Goal: Transaction & Acquisition: Obtain resource

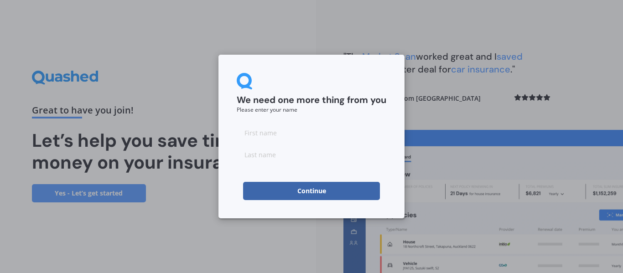
click at [297, 127] on input at bounding box center [312, 133] width 150 height 18
type input "joanna"
type input "Hodge"
click at [272, 196] on button "Continue" at bounding box center [311, 191] width 137 height 18
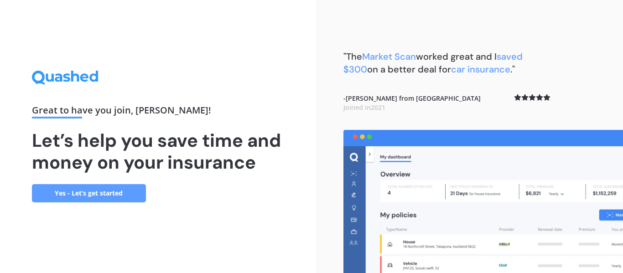
click at [86, 191] on link "Yes - Let’s get started" at bounding box center [89, 193] width 114 height 18
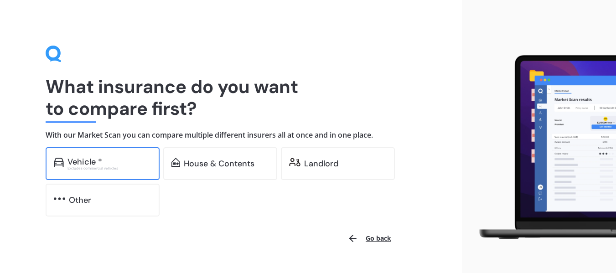
click at [93, 165] on div "Vehicle *" at bounding box center [85, 161] width 35 height 9
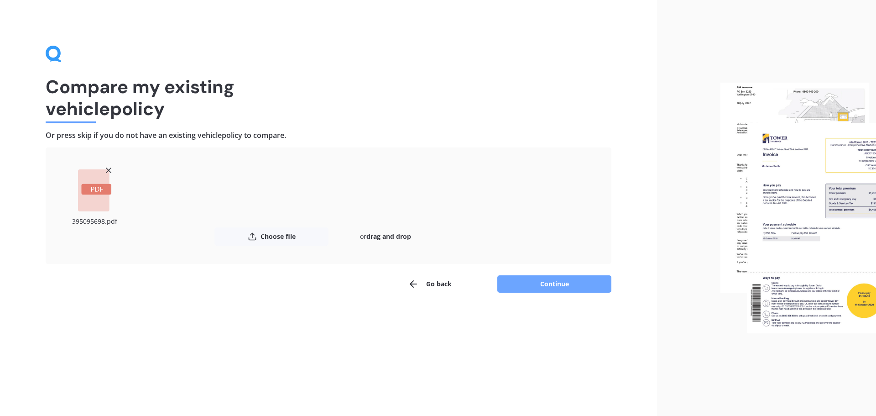
click at [530, 273] on button "Continue" at bounding box center [554, 283] width 114 height 17
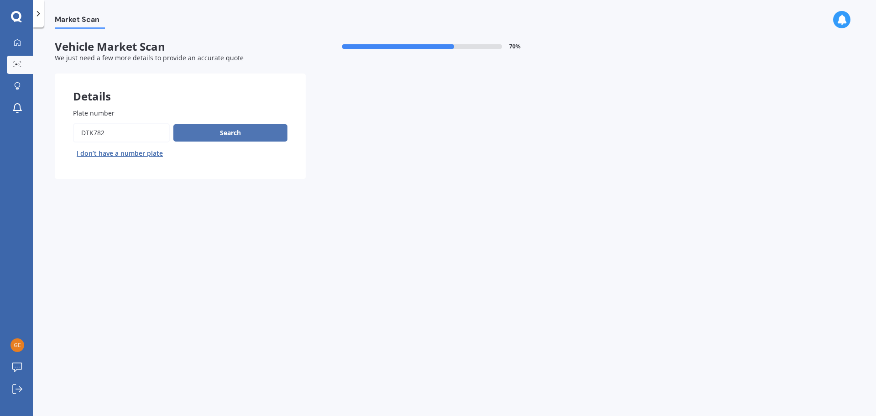
click at [237, 135] on button "Search" at bounding box center [230, 132] width 114 height 17
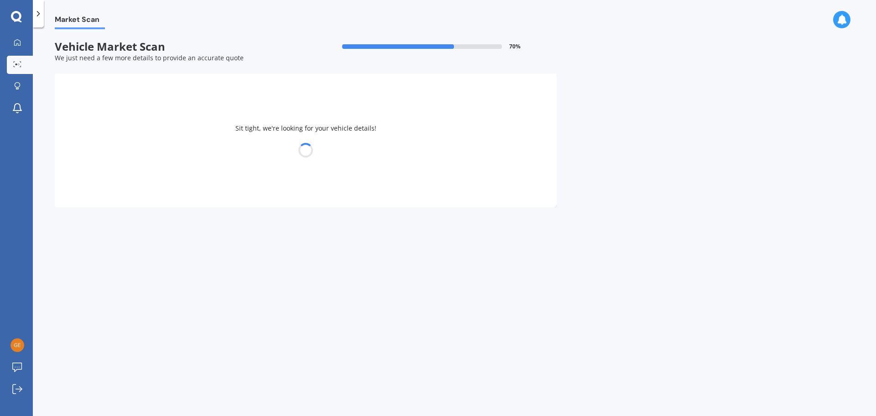
select select "RENAULT"
select select "CLIO"
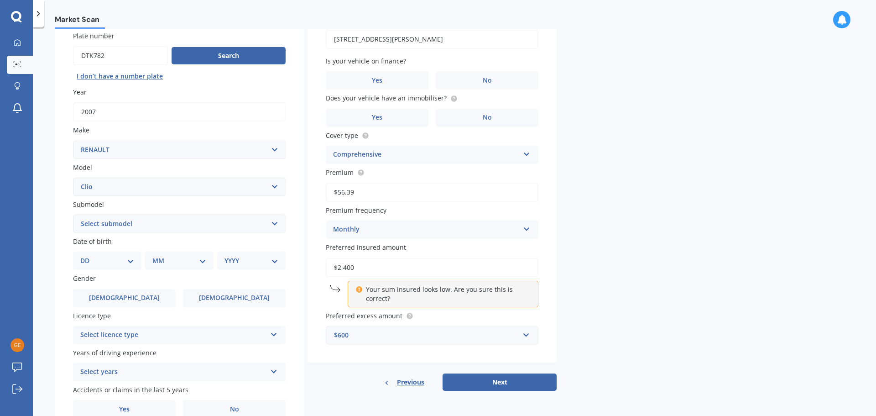
scroll to position [91, 0]
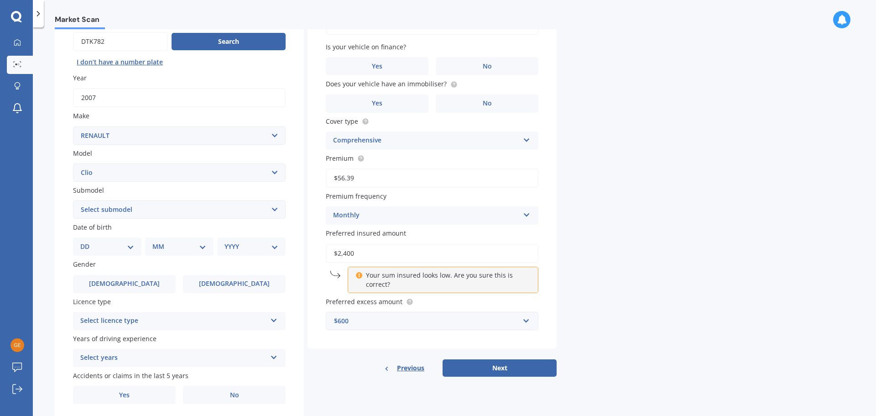
click at [273, 213] on select "Select submodel (All other) 1.4 1.6 Sport or Turbo" at bounding box center [179, 209] width 213 height 18
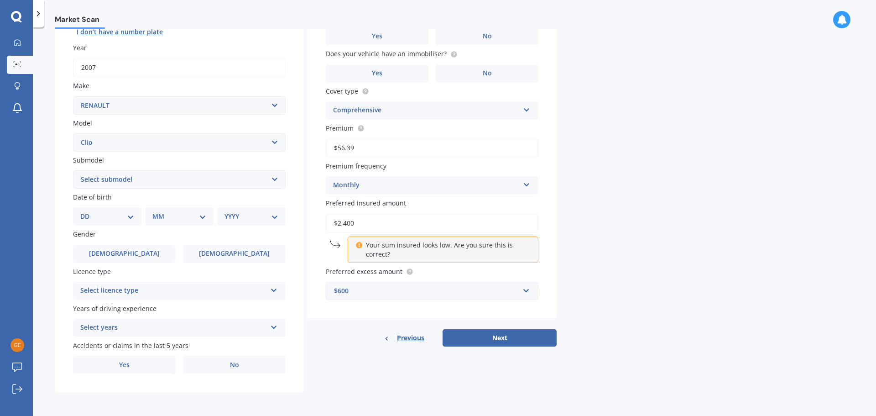
click at [260, 182] on select "Select submodel (All other) 1.4 1.6 Sport or Turbo" at bounding box center [179, 179] width 213 height 18
select select "1.4"
click at [73, 170] on select "Select submodel (All other) 1.4 1.6 Sport or Turbo" at bounding box center [179, 179] width 213 height 18
click at [224, 250] on span "Female" at bounding box center [234, 253] width 73 height 8
click at [0, 0] on input "Female" at bounding box center [0, 0] width 0 height 0
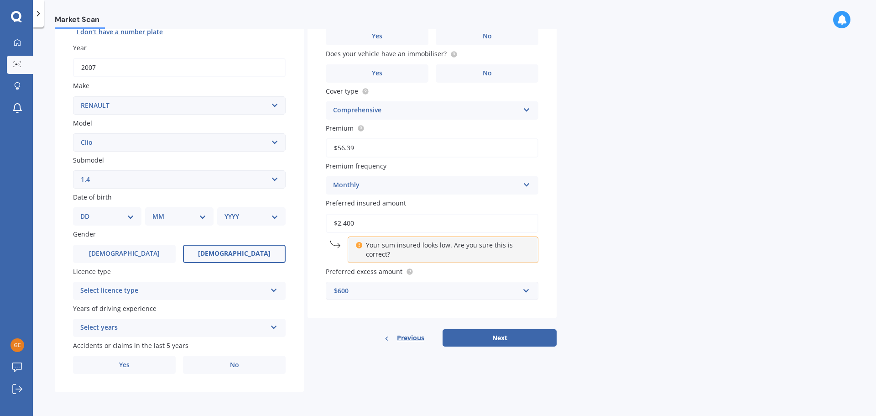
click at [135, 216] on div "DD 01 02 03 04 05 06 07 08 09 10 11 12 13 14 15 16 17 18 19 20 21 22 23 24 25 2…" at bounding box center [107, 216] width 68 height 18
click at [132, 216] on select "DD 01 02 03 04 05 06 07 08 09 10 11 12 13 14 15 16 17 18 19 20 21 22 23 24 25 2…" at bounding box center [107, 216] width 54 height 10
select select "04"
click at [88, 211] on select "DD 01 02 03 04 05 06 07 08 09 10 11 12 13 14 15 16 17 18 19 20 21 22 23 24 25 2…" at bounding box center [107, 216] width 54 height 10
click at [199, 219] on select "MM 01 02 03 04 05 06 07 08 09 10 11 12" at bounding box center [181, 216] width 50 height 10
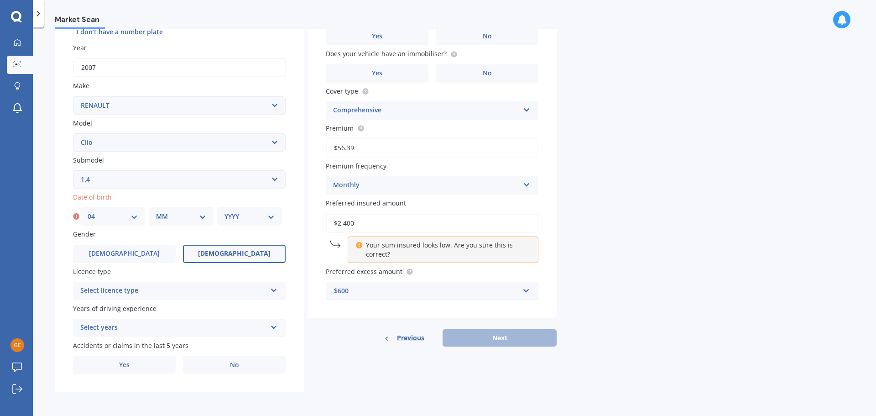
select select "11"
click at [156, 211] on select "MM 01 02 03 04 05 06 07 08 09 10 11 12" at bounding box center [181, 216] width 50 height 10
click at [265, 219] on select "YYYY 2025 2024 2023 2022 2021 2020 2019 2018 2017 2016 2015 2014 2013 2012 2011…" at bounding box center [249, 216] width 50 height 10
select select "1976"
click at [224, 211] on select "YYYY 2025 2024 2023 2022 2021 2020 2019 2018 2017 2016 2015 2014 2013 2012 2011…" at bounding box center [249, 216] width 50 height 10
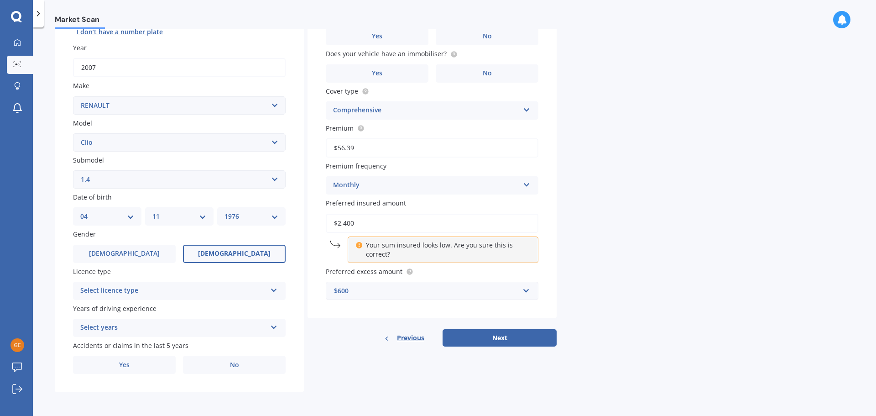
click at [256, 273] on div "Select licence type" at bounding box center [173, 290] width 186 height 11
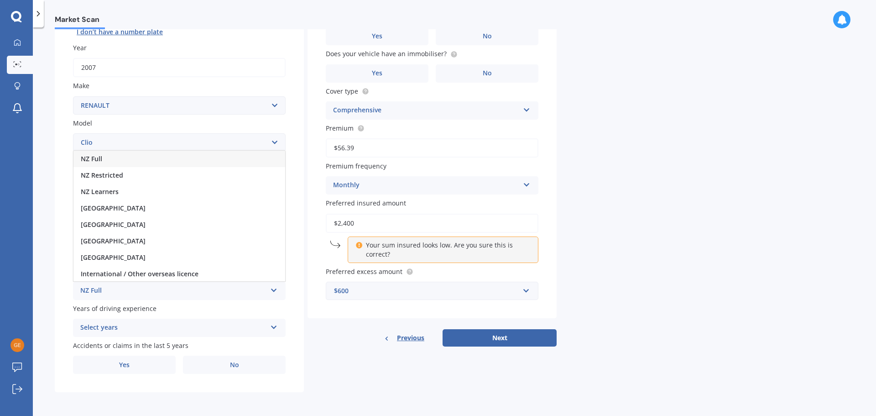
click at [163, 161] on div "NZ Full" at bounding box center [179, 159] width 212 height 16
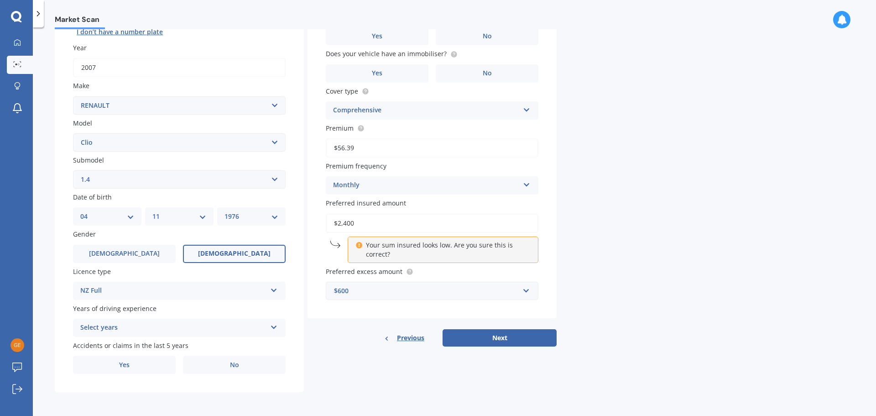
click at [217, 273] on div "Select years" at bounding box center [173, 327] width 186 height 11
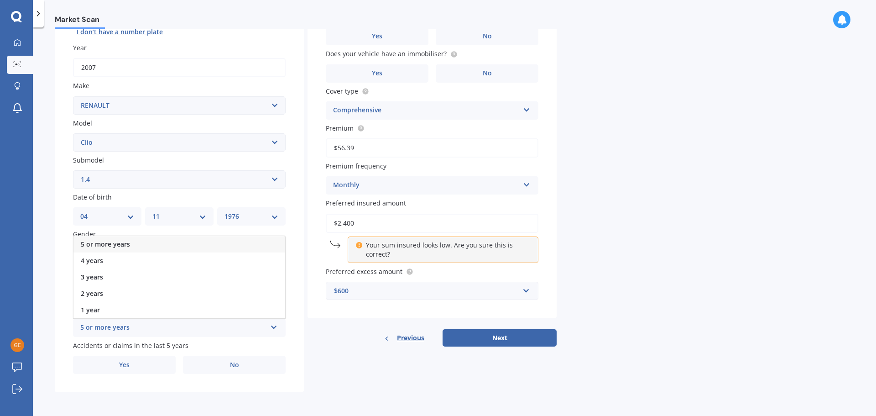
click at [155, 242] on div "5 or more years" at bounding box center [179, 244] width 212 height 16
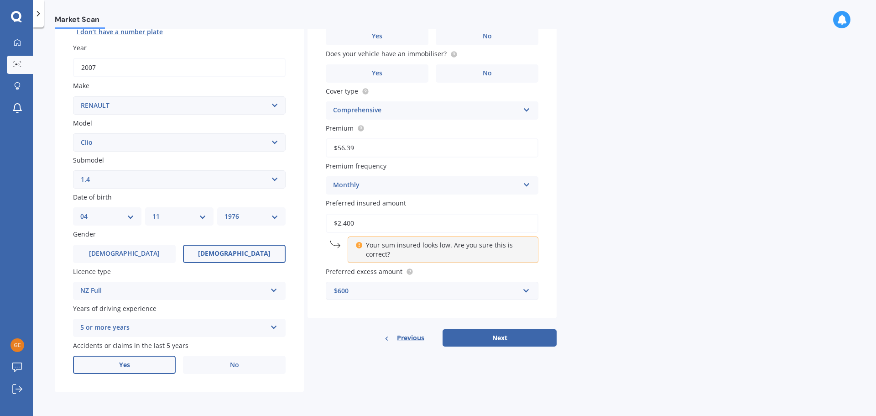
click at [162, 273] on label "Yes" at bounding box center [124, 364] width 103 height 18
click at [0, 0] on input "Yes" at bounding box center [0, 0] width 0 height 0
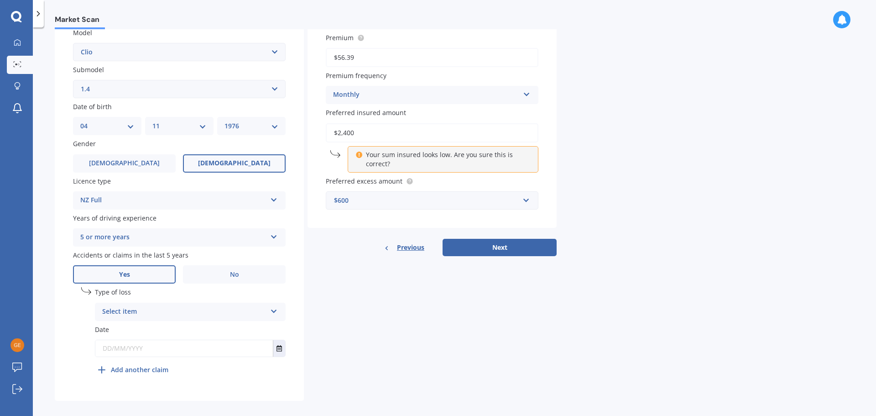
scroll to position [213, 0]
click at [227, 273] on div "Select item At fault accident Not at fault accident" at bounding box center [190, 310] width 191 height 18
click at [182, 273] on div "At fault accident" at bounding box center [190, 328] width 190 height 16
click at [125, 273] on input "text" at bounding box center [183, 347] width 177 height 16
type input "14/09/2023"
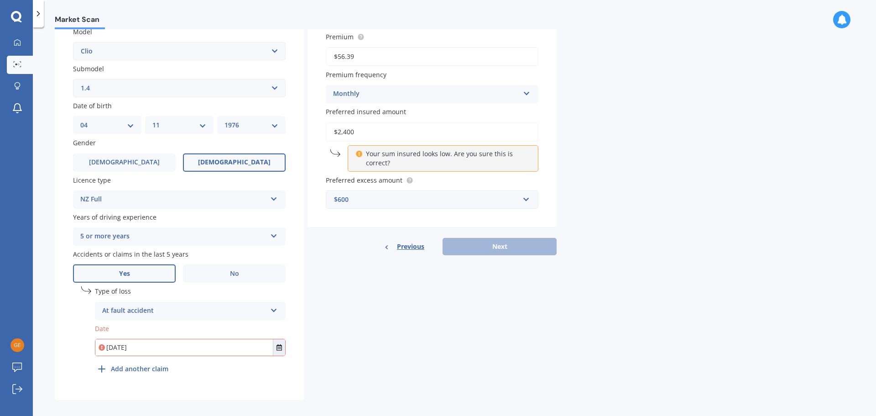
click at [102, 273] on line at bounding box center [102, 368] width 0 height 6
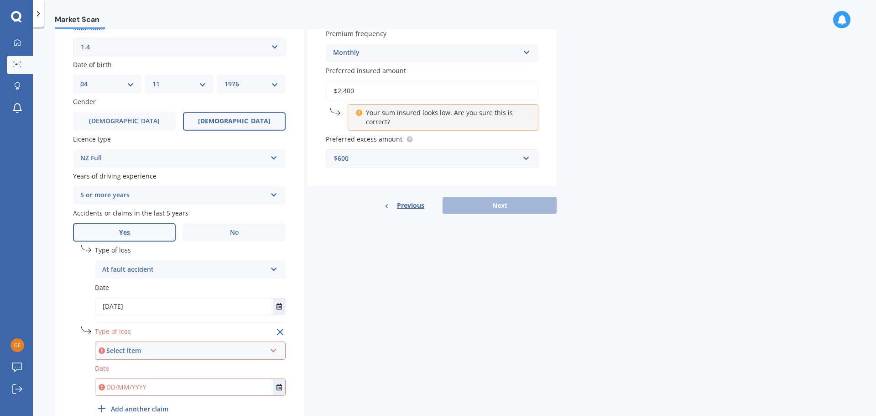
scroll to position [301, 0]
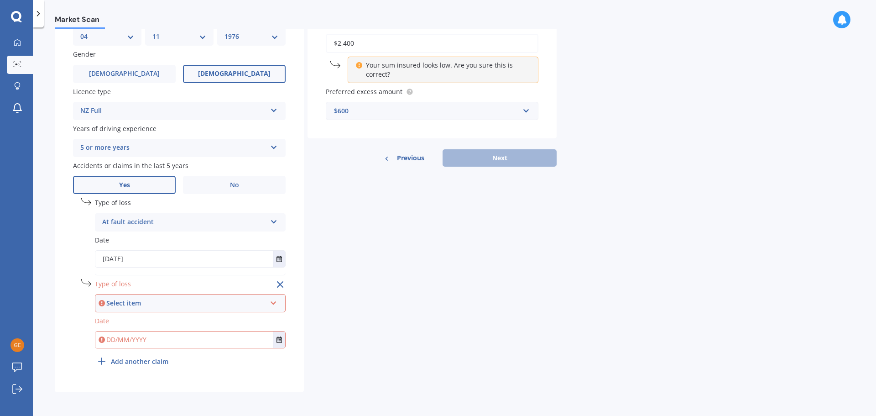
click at [145, 273] on div "Select item" at bounding box center [186, 303] width 160 height 10
click at [145, 273] on span "At fault accident" at bounding box center [129, 320] width 52 height 9
click at [121, 273] on input "text" at bounding box center [183, 339] width 177 height 16
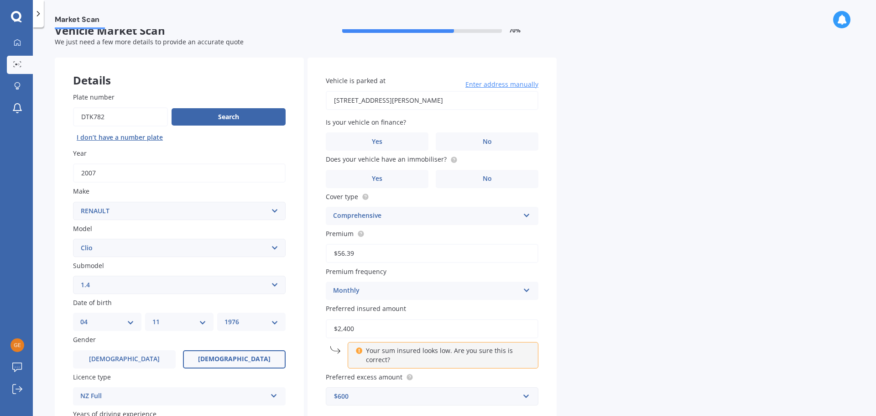
scroll to position [0, 0]
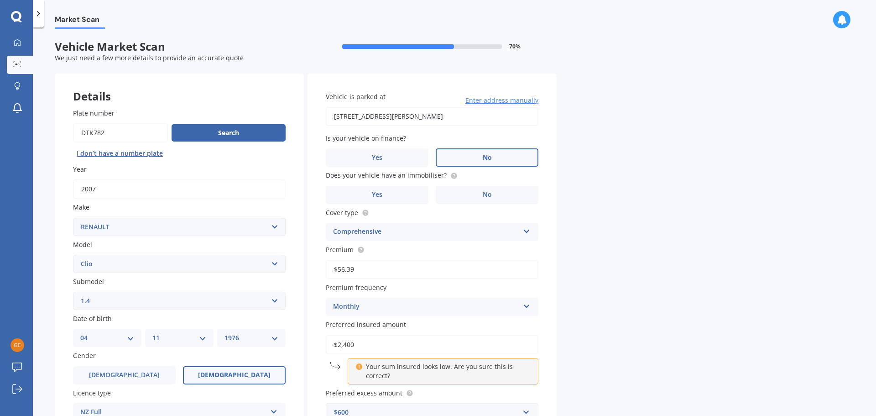
type input "14/04/2022"
click at [472, 158] on label "No" at bounding box center [487, 157] width 103 height 18
click at [0, 0] on input "No" at bounding box center [0, 0] width 0 height 0
click at [492, 192] on label "No" at bounding box center [487, 195] width 103 height 18
click at [0, 0] on input "No" at bounding box center [0, 0] width 0 height 0
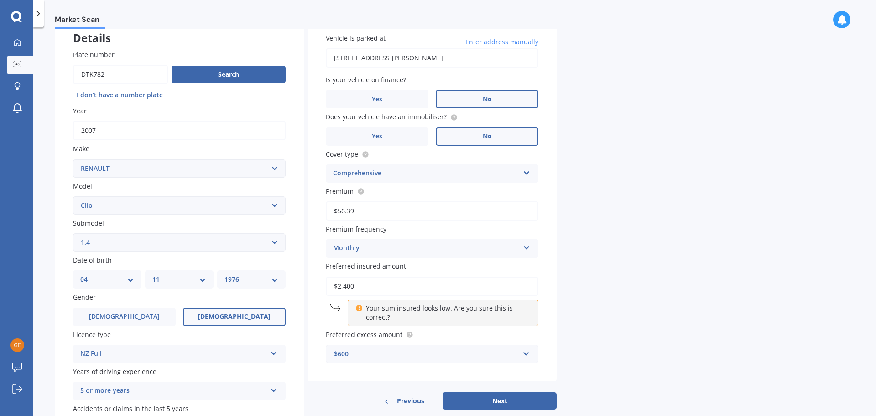
scroll to position [91, 0]
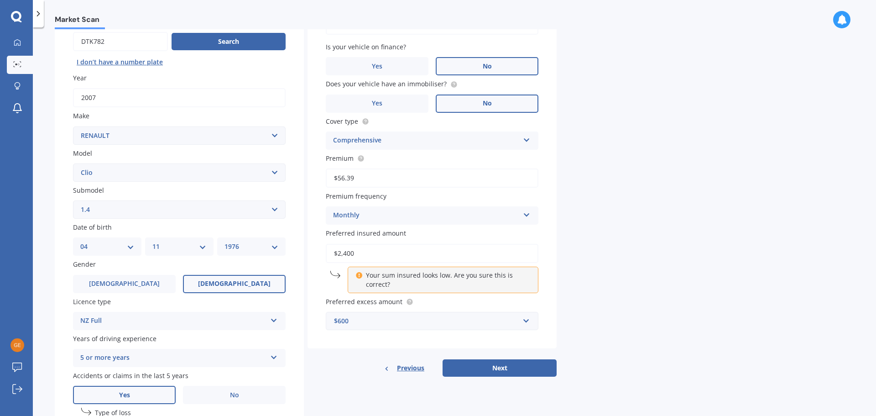
click at [470, 273] on p "Your sum insured looks low. Are you sure this is correct?" at bounding box center [446, 279] width 161 height 18
click at [360, 273] on icon at bounding box center [358, 273] width 7 height 6
click at [526, 273] on input "text" at bounding box center [429, 320] width 204 height 17
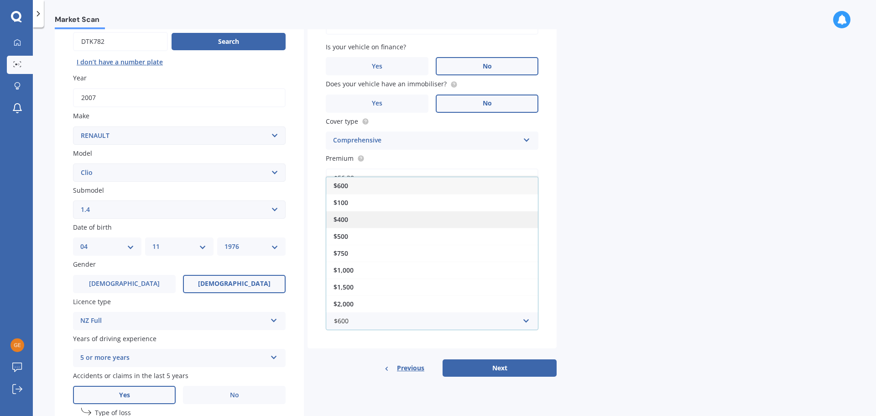
click at [429, 219] on div "$400" at bounding box center [432, 219] width 212 height 17
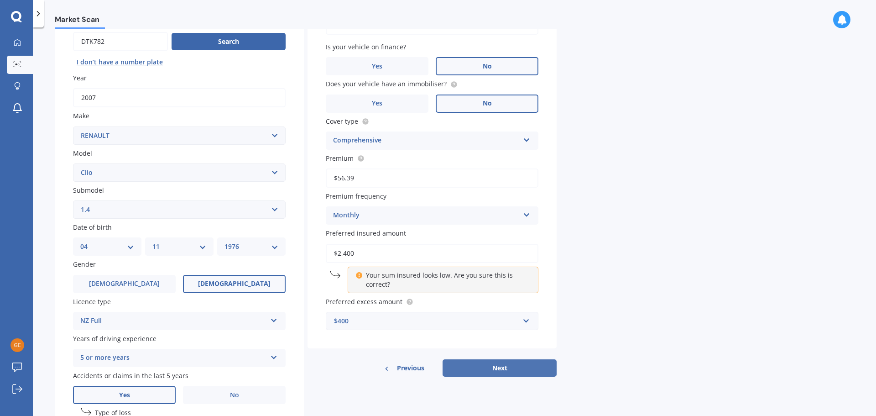
click at [504, 273] on button "Next" at bounding box center [499, 367] width 114 height 17
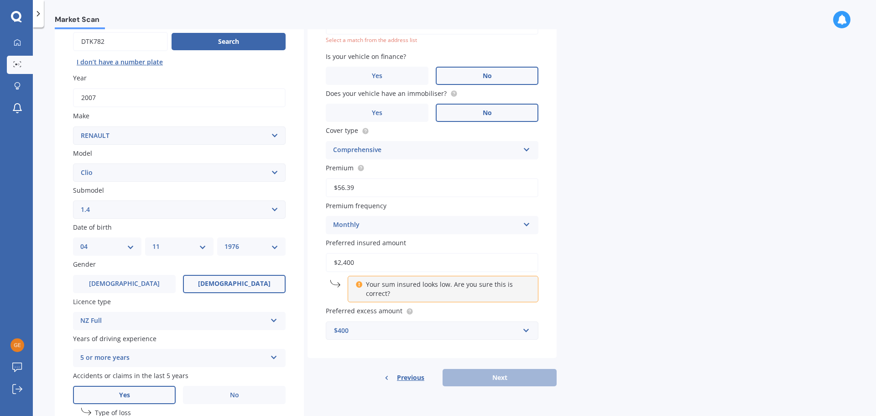
scroll to position [62, 0]
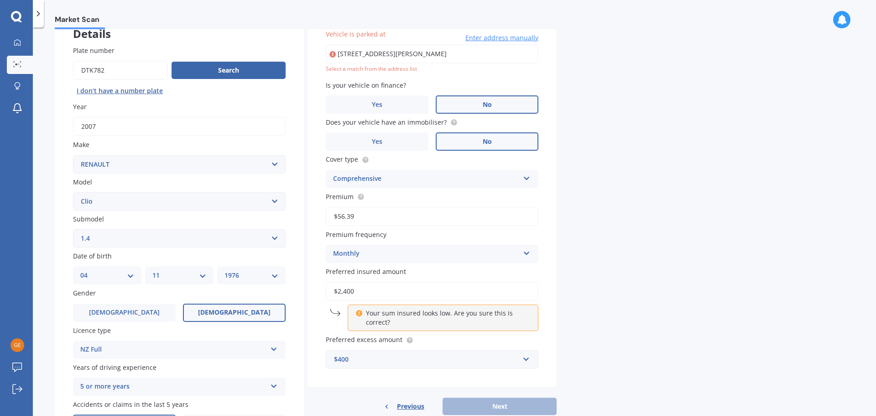
type input "14 Esmeralda Avenue, Avondale, Auckland 1026"
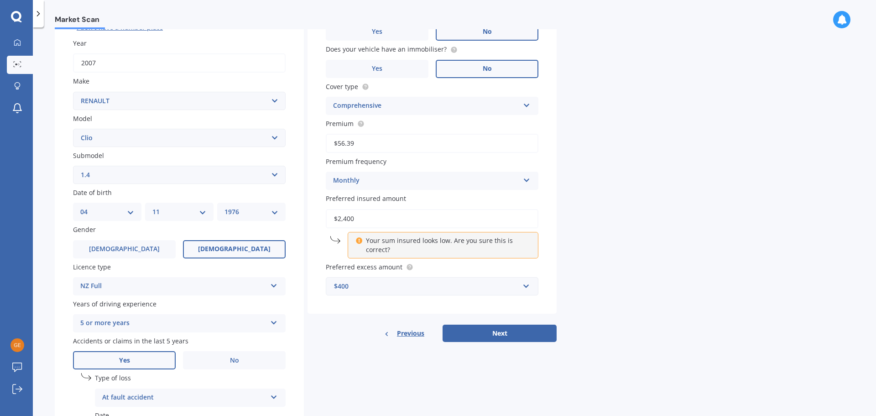
scroll to position [137, 0]
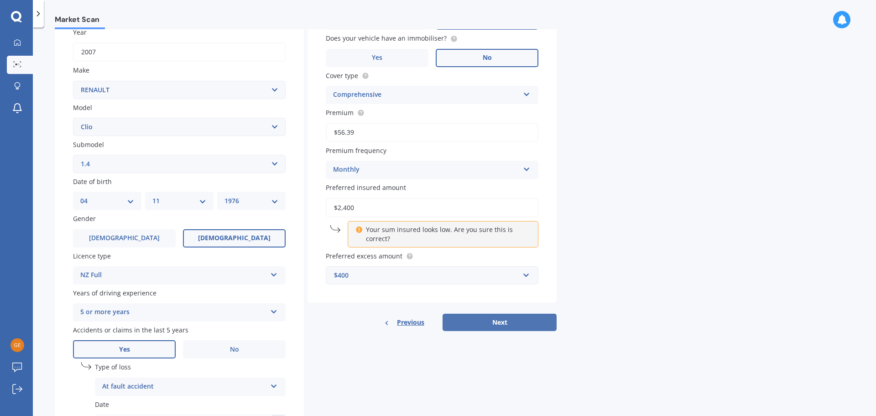
click at [506, 273] on button "Next" at bounding box center [499, 321] width 114 height 17
select select "04"
select select "11"
select select "1976"
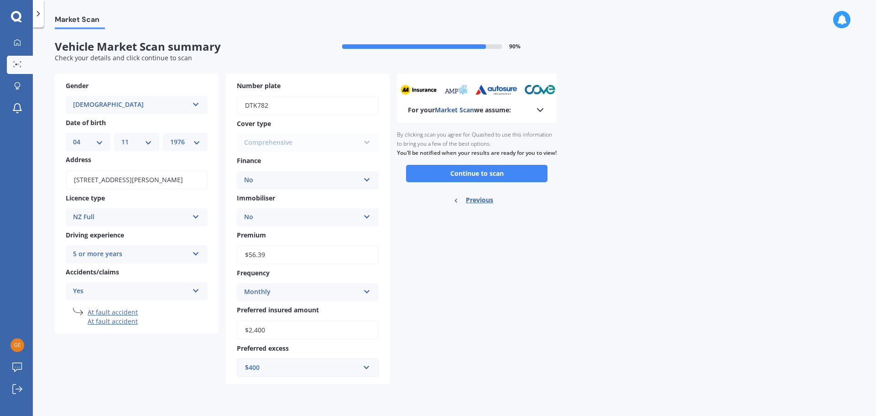
scroll to position [0, 0]
click at [537, 109] on icon at bounding box center [540, 109] width 11 height 11
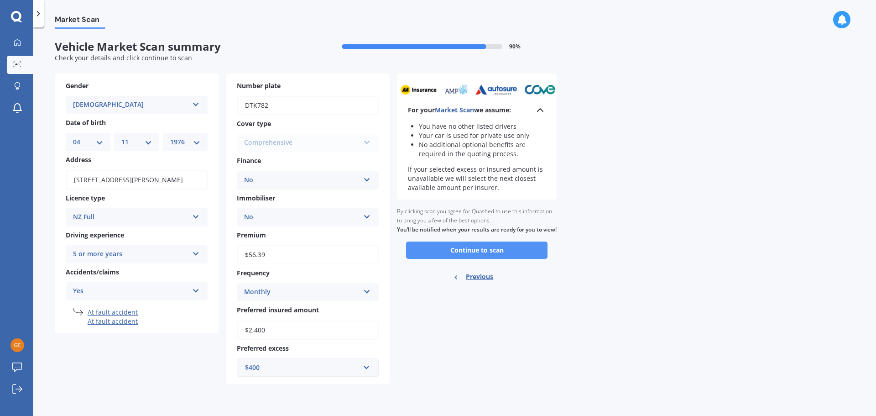
click at [535, 257] on button "Continue to scan" at bounding box center [476, 249] width 141 height 17
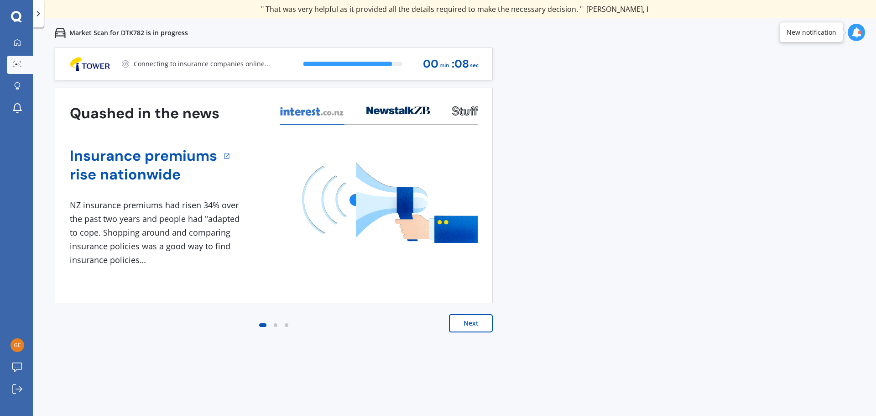
click at [623, 31] on div "New notification" at bounding box center [811, 32] width 50 height 9
click at [623, 32] on icon at bounding box center [856, 32] width 10 height 10
click at [623, 143] on div "Previous 60,000+ Kiwis have signed up to shop and save on insurance with us " H…" at bounding box center [454, 255] width 843 height 416
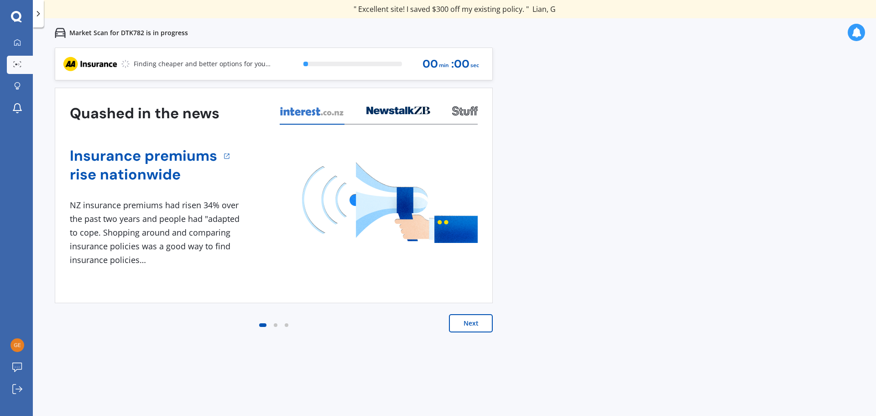
click at [464, 273] on button "Next" at bounding box center [471, 323] width 44 height 18
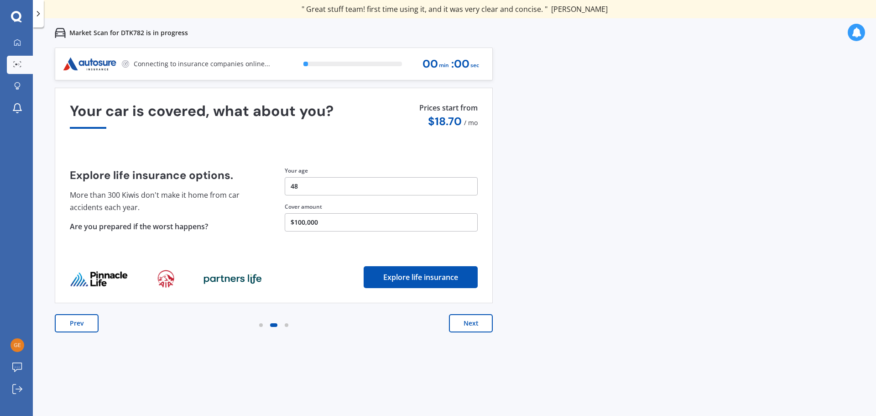
click at [483, 273] on button "Next" at bounding box center [471, 323] width 44 height 18
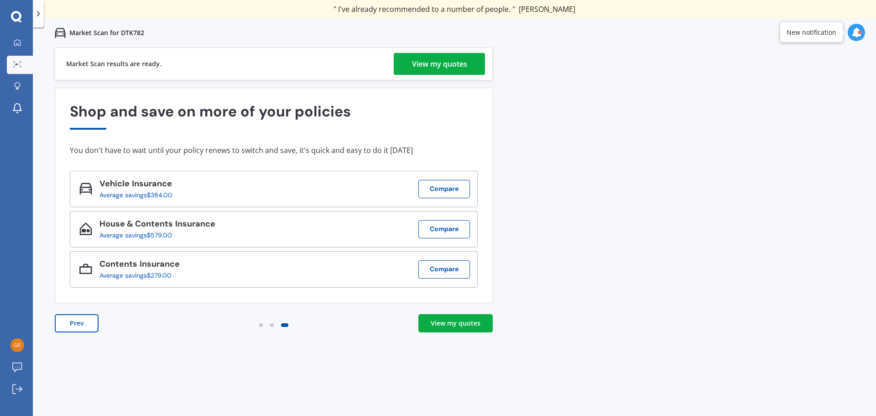
click at [432, 64] on div "View my quotes" at bounding box center [439, 64] width 55 height 22
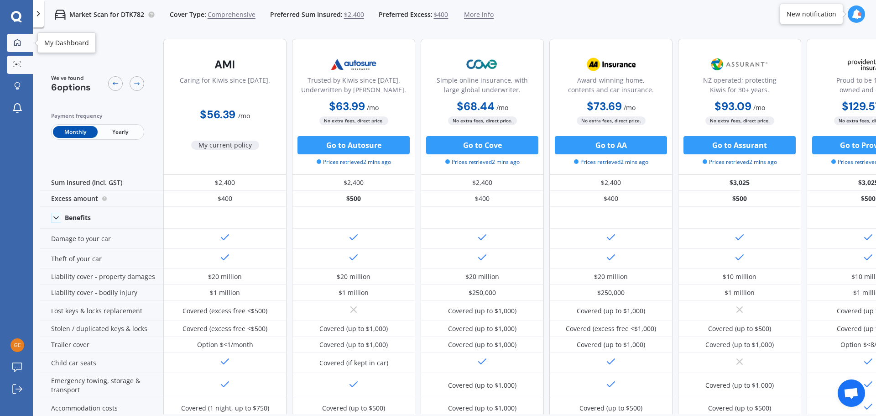
click at [21, 50] on link "My Dashboard" at bounding box center [20, 43] width 26 height 18
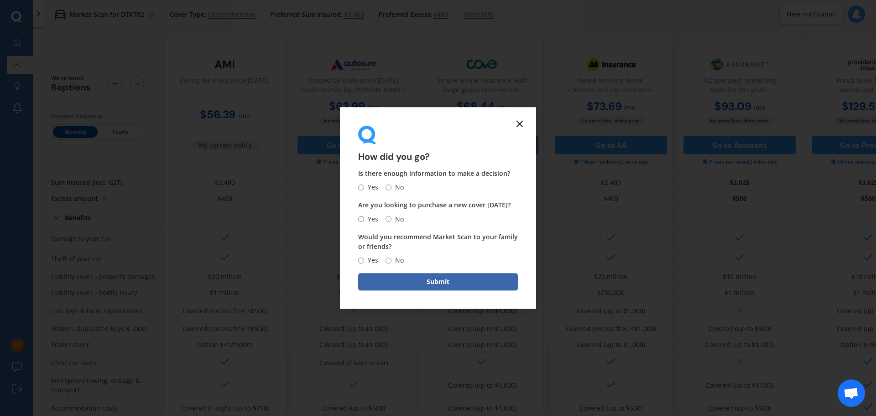
click at [361, 188] on input "Yes" at bounding box center [361, 187] width 6 height 6
radio input "true"
click at [388, 222] on input "No" at bounding box center [388, 219] width 6 height 6
radio input "true"
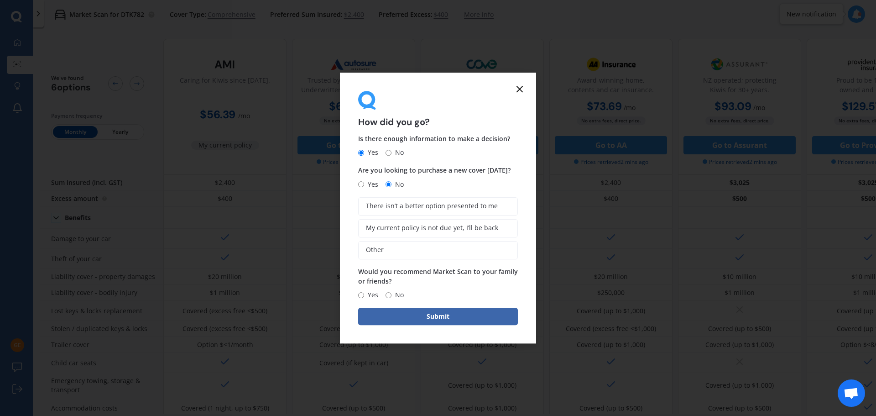
click at [519, 92] on icon at bounding box center [519, 88] width 11 height 11
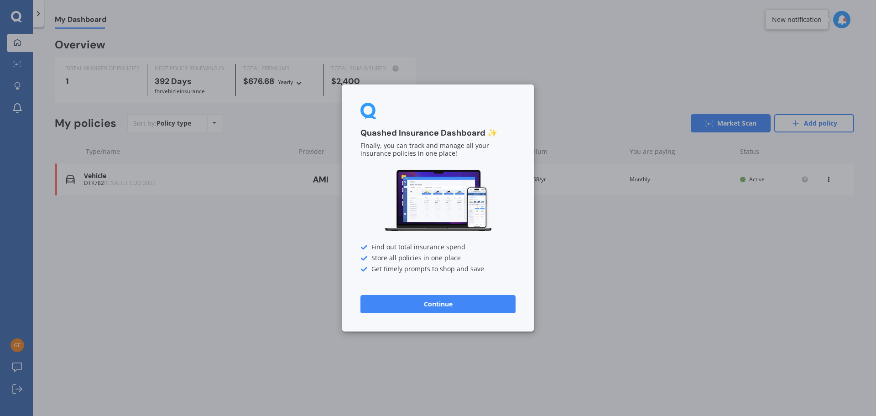
click at [426, 273] on button "Continue" at bounding box center [437, 304] width 155 height 18
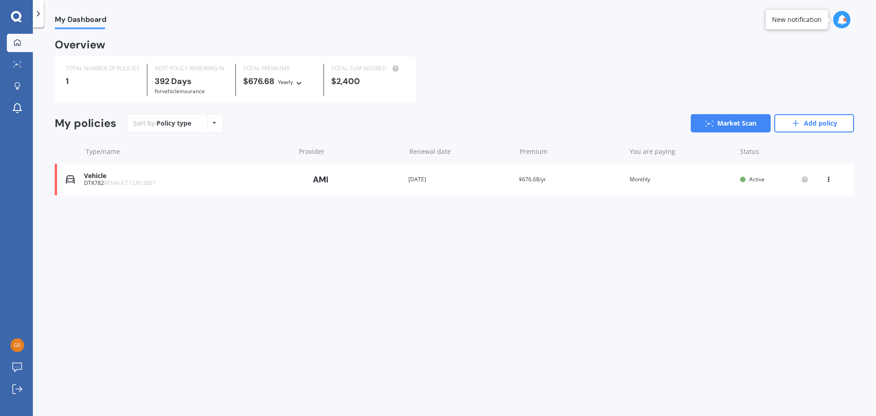
click at [209, 123] on div "Policy type Alphabetical Date added Renewing next" at bounding box center [214, 123] width 14 height 16
click at [211, 124] on div "Policy type Alphabetical Date added Renewing next" at bounding box center [214, 123] width 14 height 16
click at [20, 17] on icon at bounding box center [16, 16] width 10 height 10
click at [623, 120] on icon at bounding box center [795, 123] width 9 height 9
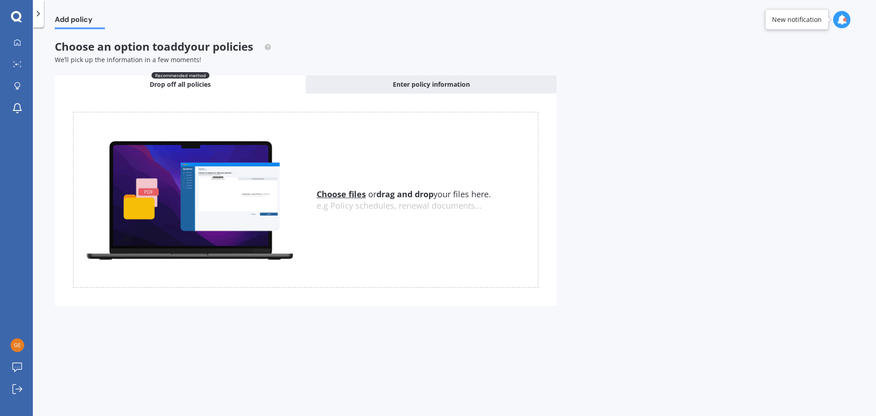
click at [13, 20] on icon at bounding box center [16, 16] width 10 height 10
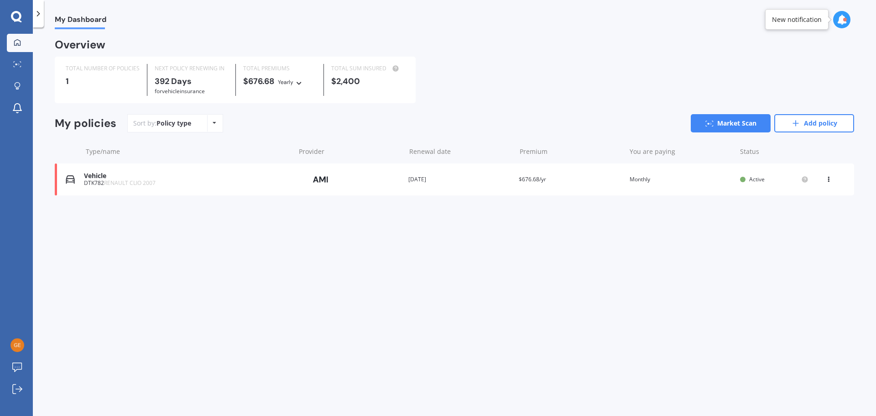
click at [214, 121] on icon at bounding box center [215, 122] width 4 height 5
click at [217, 121] on div "Policy type Alphabetical Date added Renewing next" at bounding box center [214, 123] width 14 height 16
click at [623, 123] on line at bounding box center [795, 123] width 5 height 0
